Goal: Navigation & Orientation: Find specific page/section

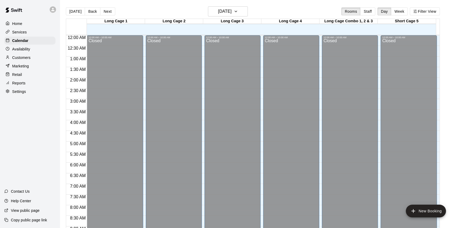
scroll to position [211, 0]
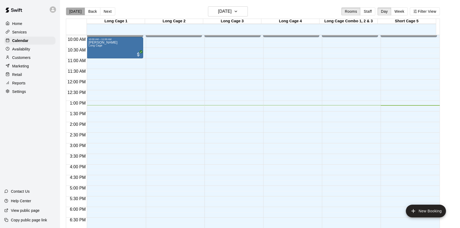
click at [77, 12] on button "[DATE]" at bounding box center [75, 11] width 19 height 8
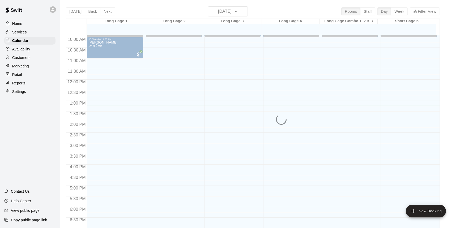
click at [31, 83] on div "Reports" at bounding box center [29, 83] width 51 height 8
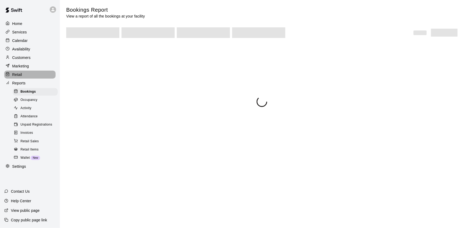
click at [32, 75] on div "Retail" at bounding box center [29, 75] width 51 height 8
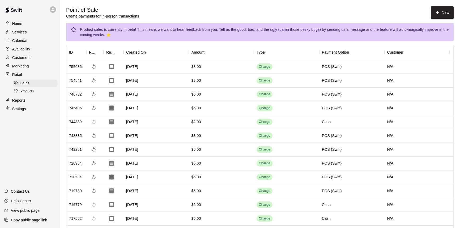
click at [24, 38] on div "Calendar" at bounding box center [29, 41] width 51 height 8
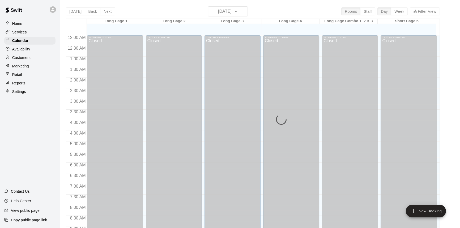
scroll to position [281, 0]
